Goal: Browse casually

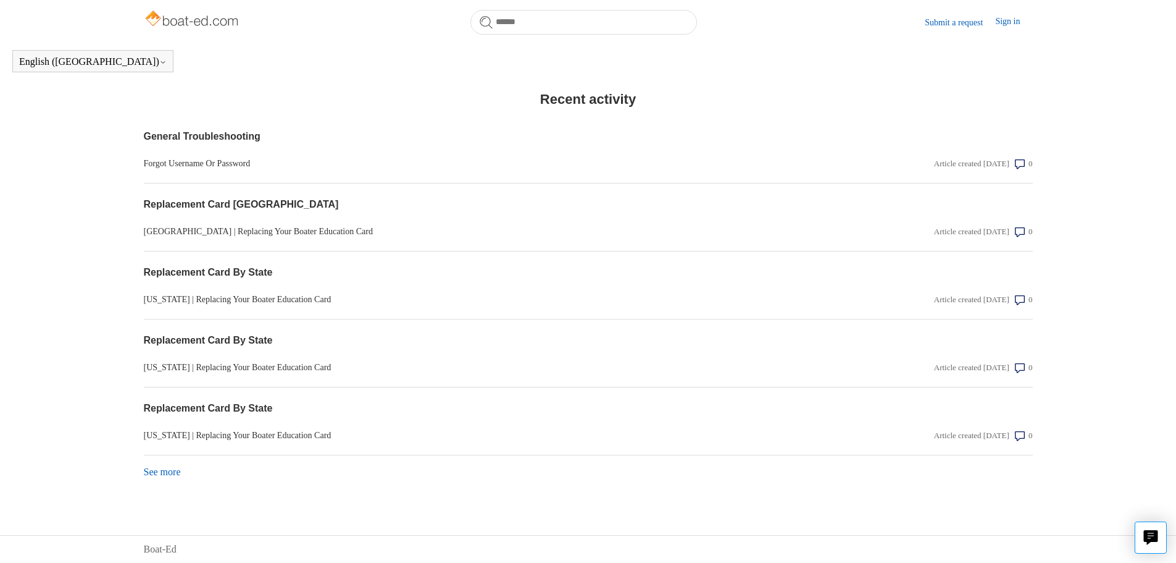
scroll to position [962, 0]
click at [172, 474] on link "See more items from recent activity" at bounding box center [162, 471] width 37 height 10
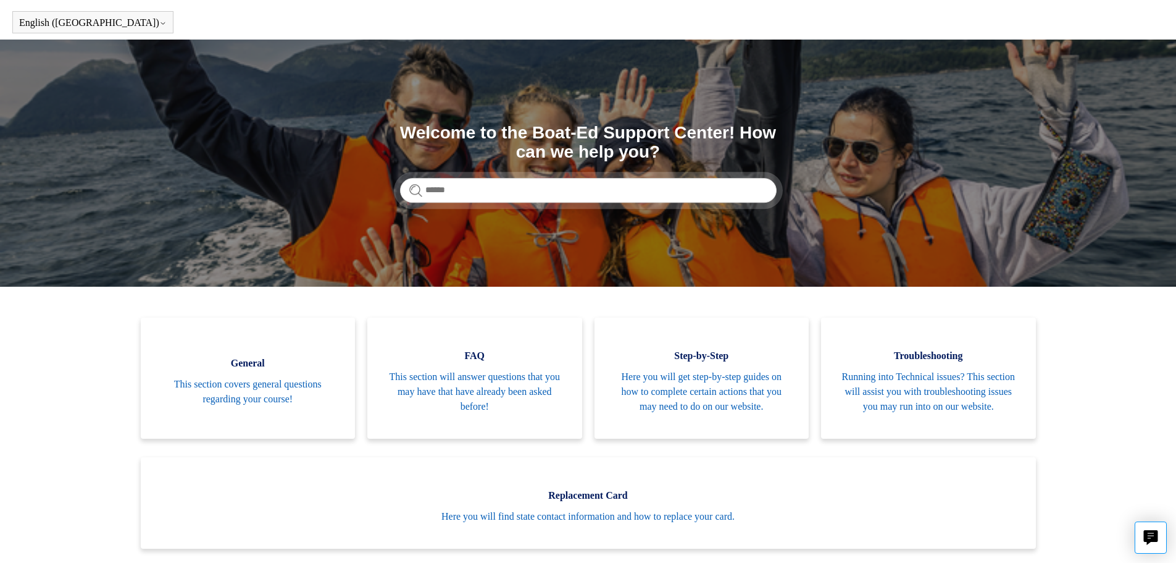
scroll to position [0, 0]
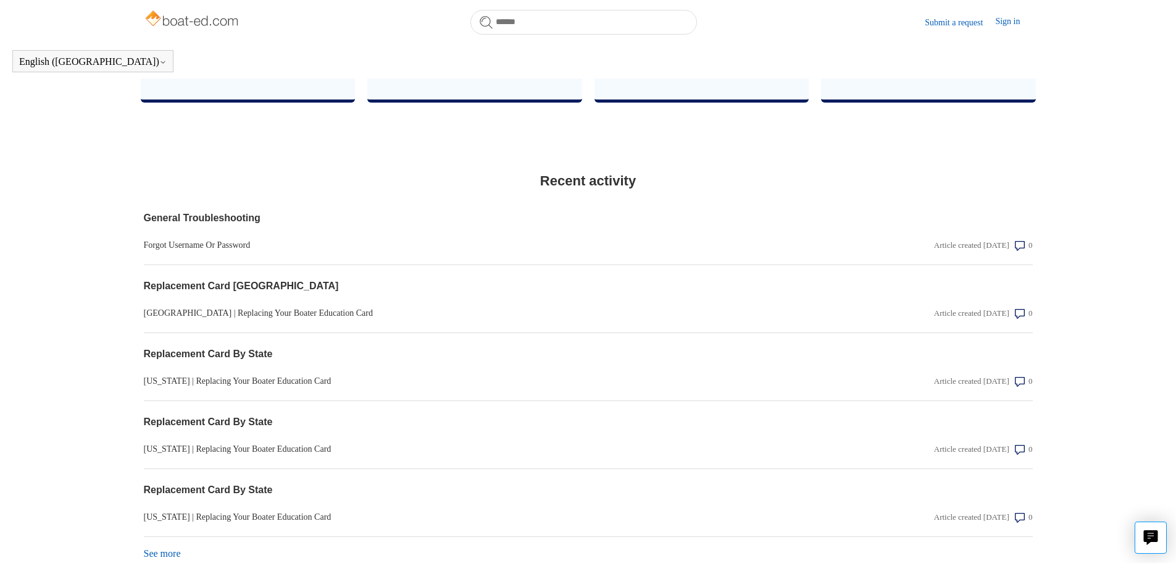
scroll to position [892, 0]
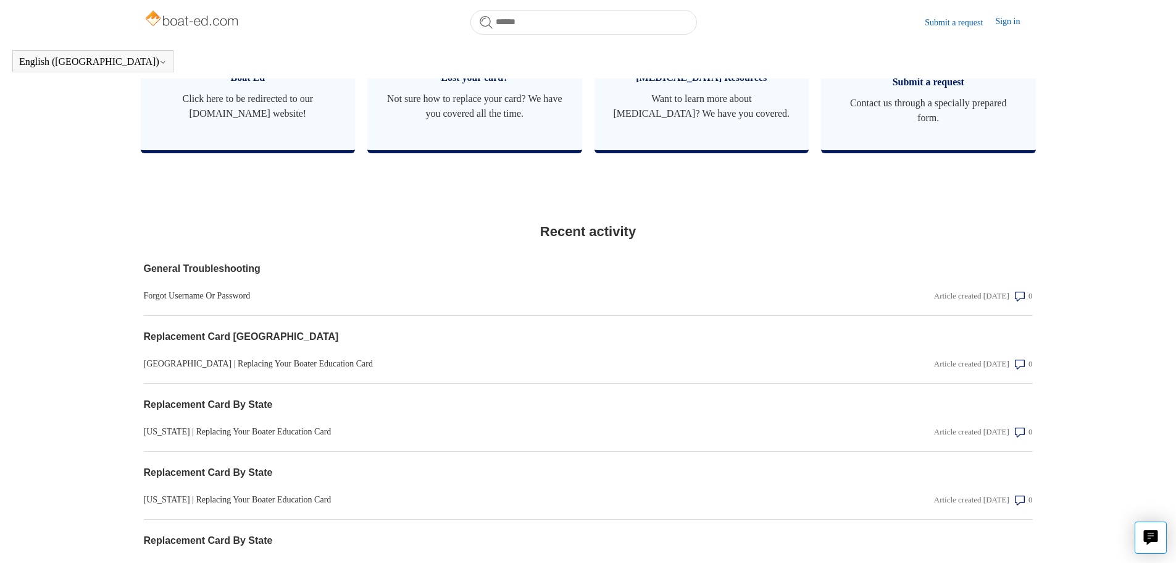
scroll to position [962, 0]
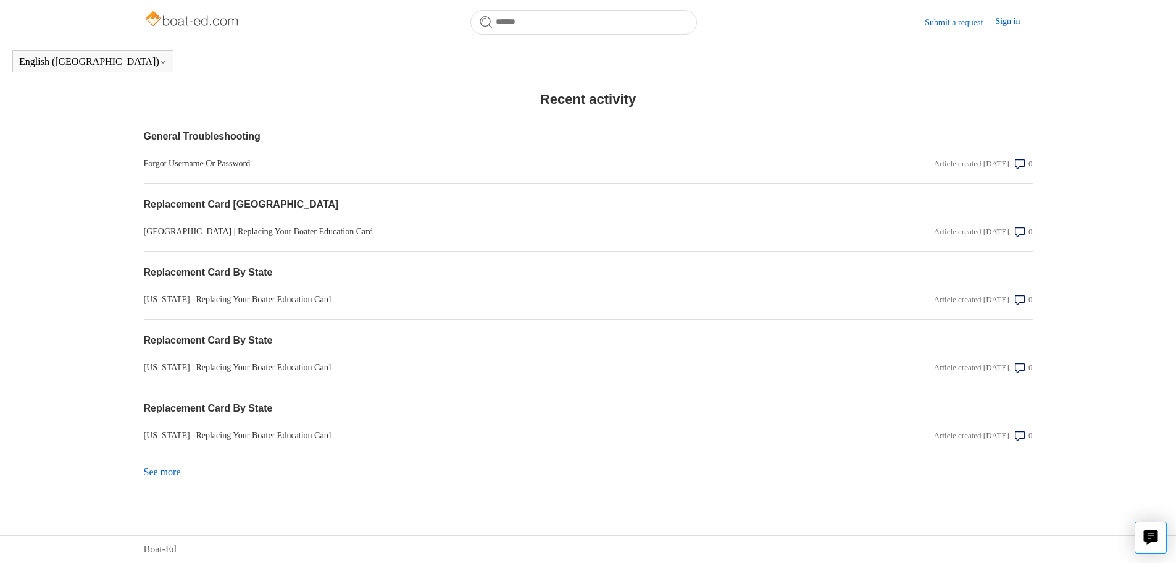
click at [162, 474] on link "See more items from recent activity" at bounding box center [162, 471] width 37 height 10
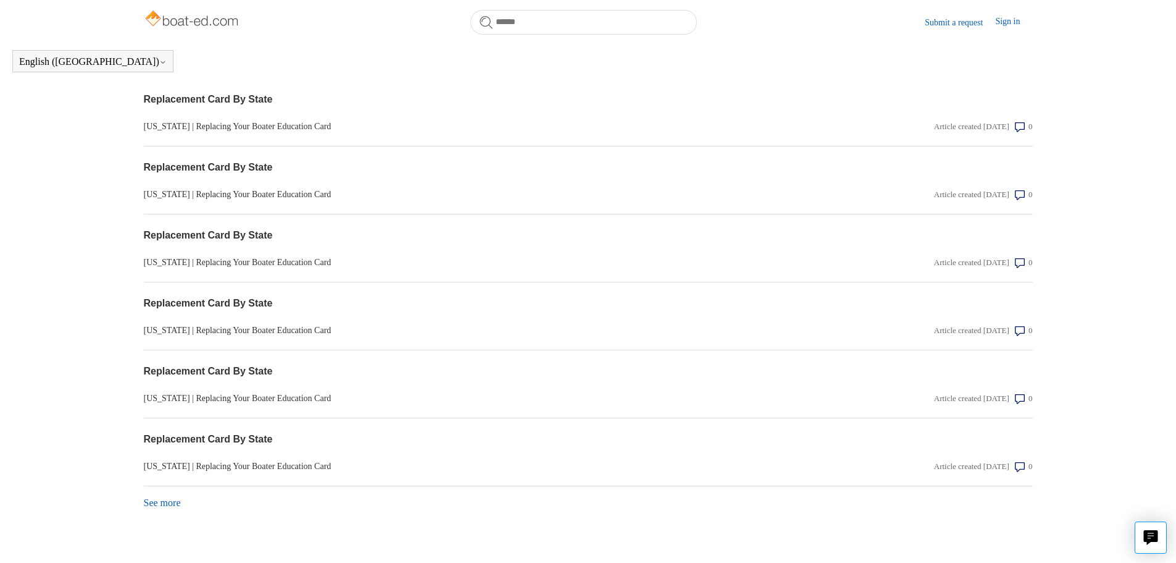
scroll to position [1301, 0]
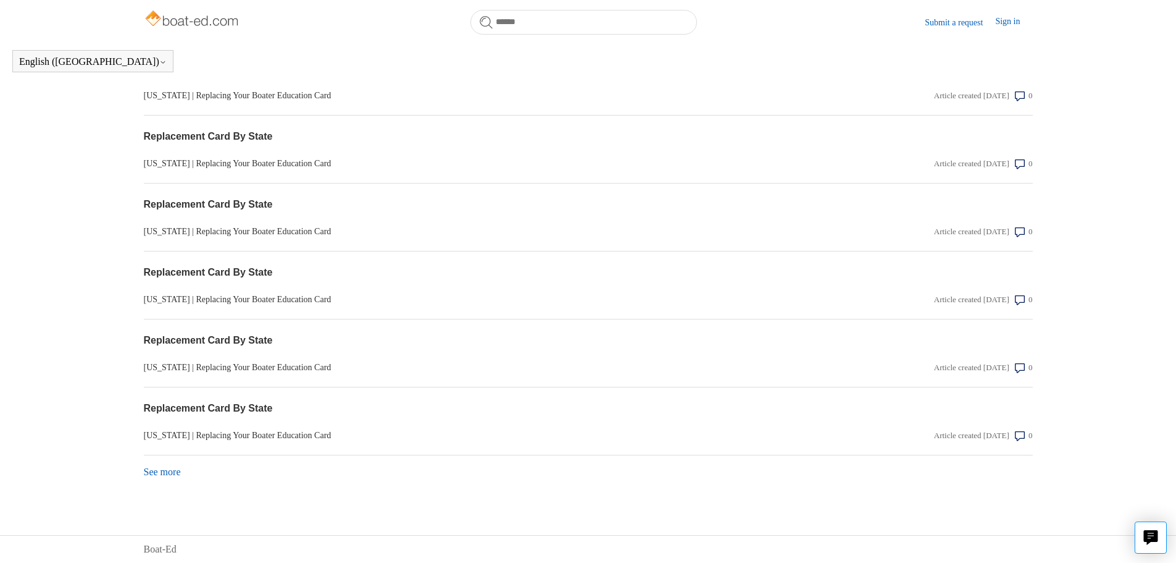
click at [174, 473] on link "See more items from recent activity" at bounding box center [162, 471] width 37 height 10
click at [165, 472] on link "See more items from recent activity" at bounding box center [162, 471] width 37 height 10
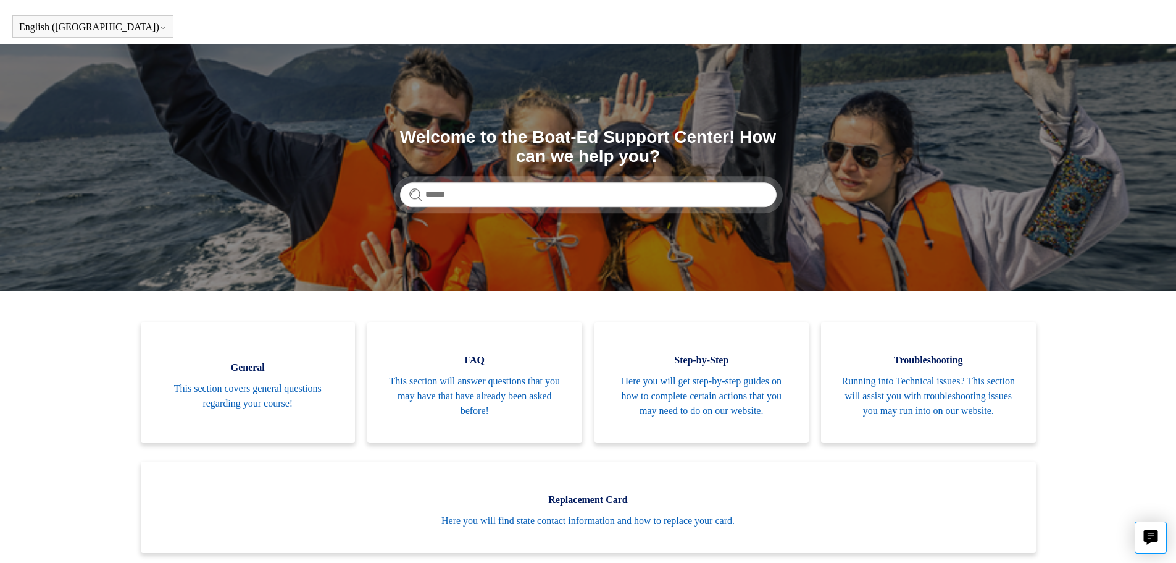
scroll to position [0, 0]
